Goal: Transaction & Acquisition: Download file/media

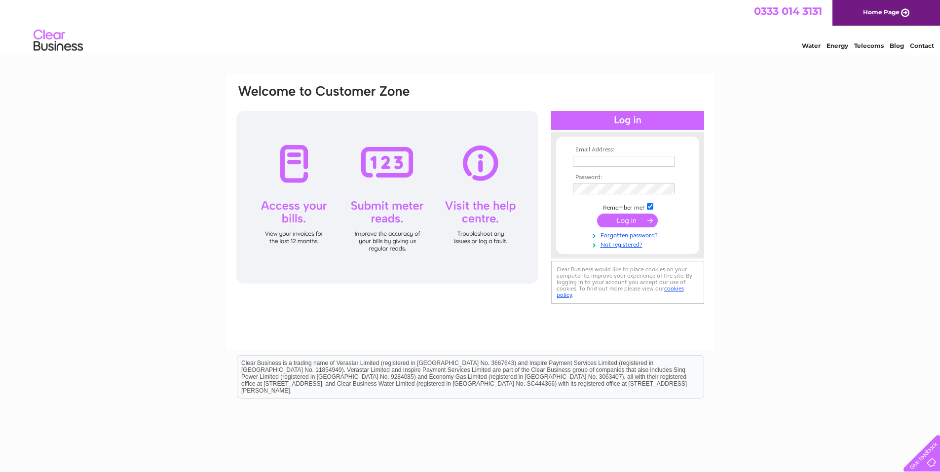
type input "theartisanwoodworkingco@gmail.com"
click at [615, 220] on input "submit" at bounding box center [627, 221] width 61 height 14
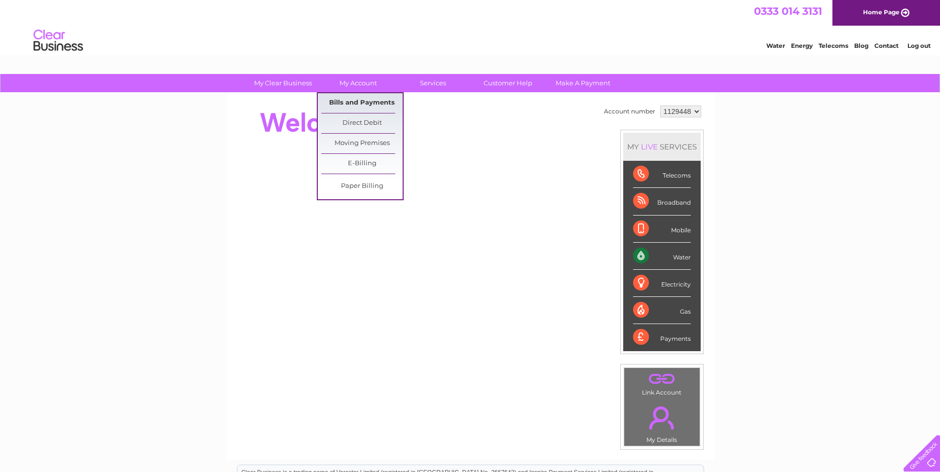
click at [356, 100] on link "Bills and Payments" at bounding box center [361, 103] width 81 height 20
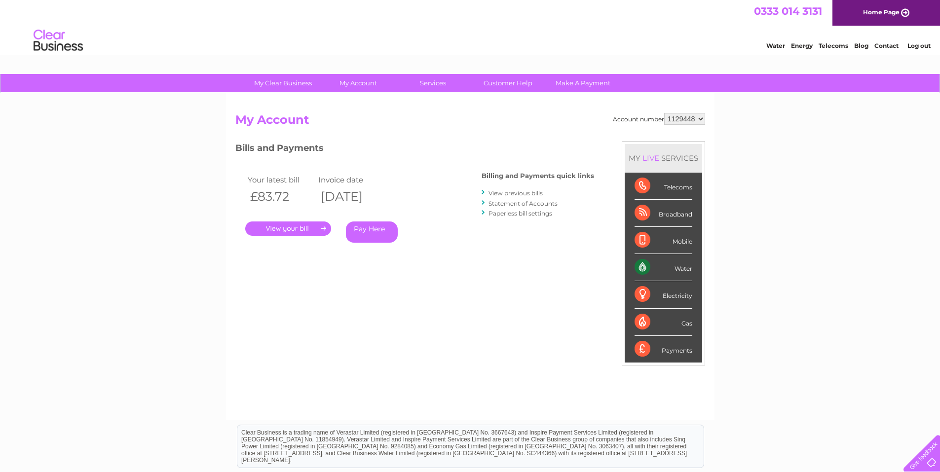
click at [307, 227] on link "." at bounding box center [288, 229] width 86 height 14
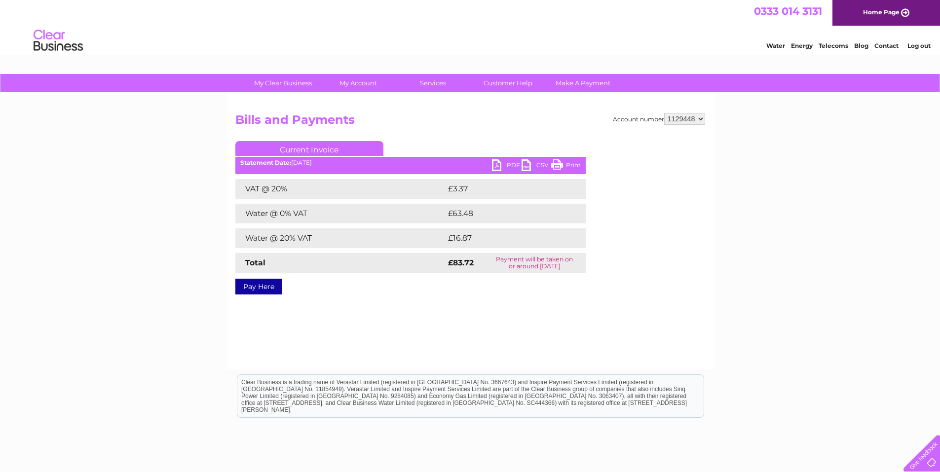
click at [526, 166] on link "CSV" at bounding box center [537, 166] width 30 height 14
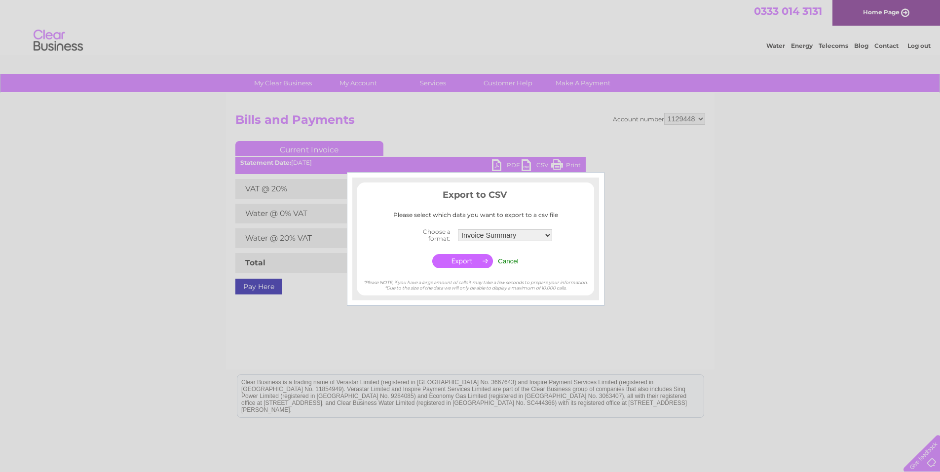
click at [618, 166] on div at bounding box center [470, 236] width 940 height 472
click at [512, 260] on input "Cancel" at bounding box center [508, 261] width 21 height 7
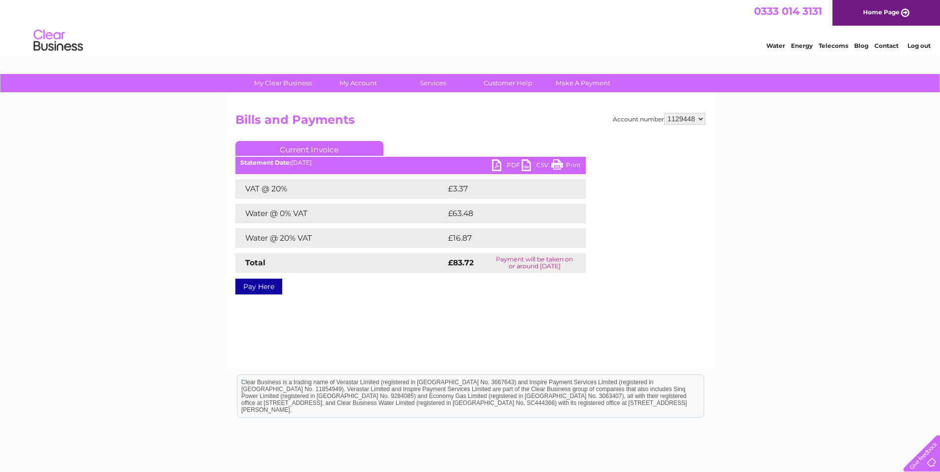
click at [499, 166] on link "PDF" at bounding box center [507, 166] width 30 height 14
